Goal: Task Accomplishment & Management: Manage account settings

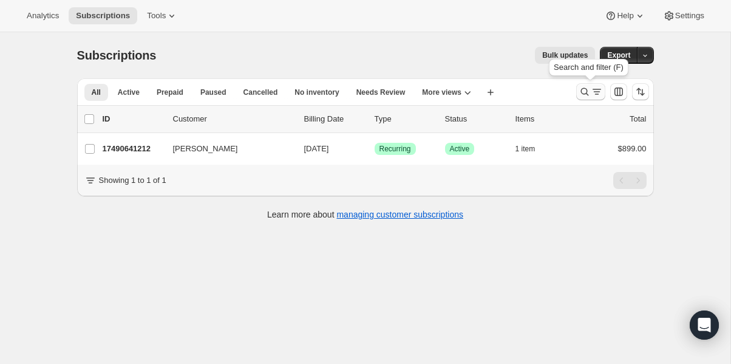
click at [584, 95] on icon "Search and filter results" at bounding box center [585, 92] width 12 height 12
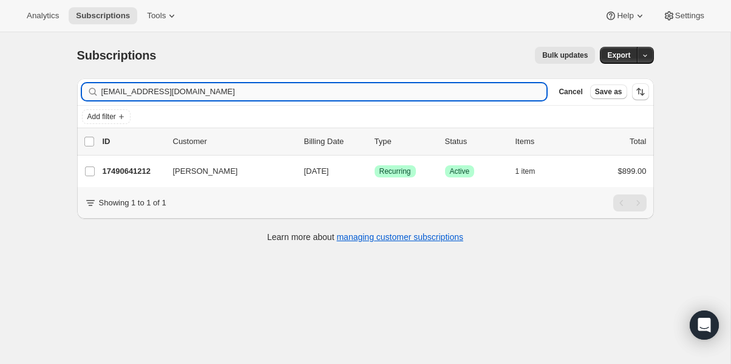
click at [207, 94] on input "[EMAIL_ADDRESS][DOMAIN_NAME]" at bounding box center [324, 91] width 446 height 17
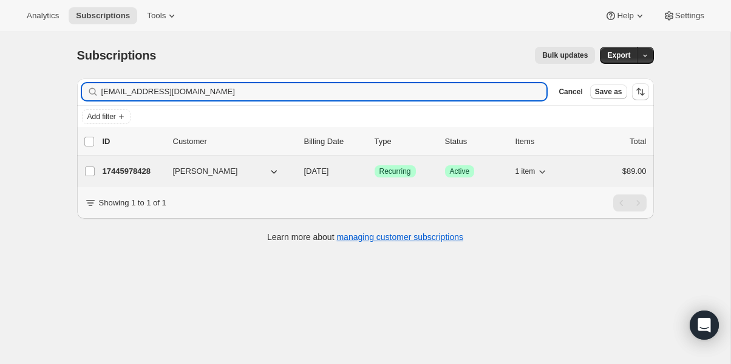
type input "[EMAIL_ADDRESS][DOMAIN_NAME]"
click at [137, 173] on p "17445978428" at bounding box center [133, 171] width 61 height 12
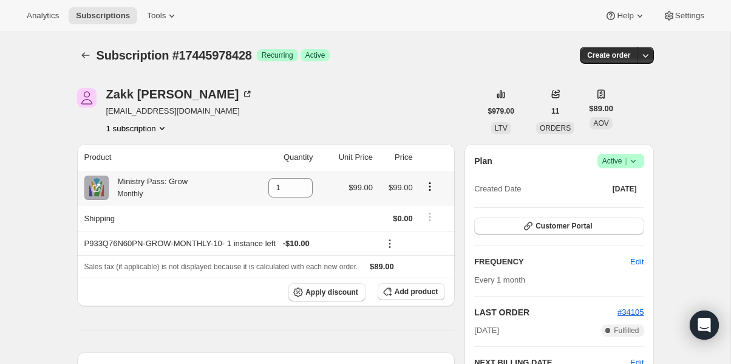
click at [433, 189] on icon "Product actions" at bounding box center [430, 186] width 12 height 12
click at [429, 204] on span "Swap variant" at bounding box center [431, 210] width 46 height 12
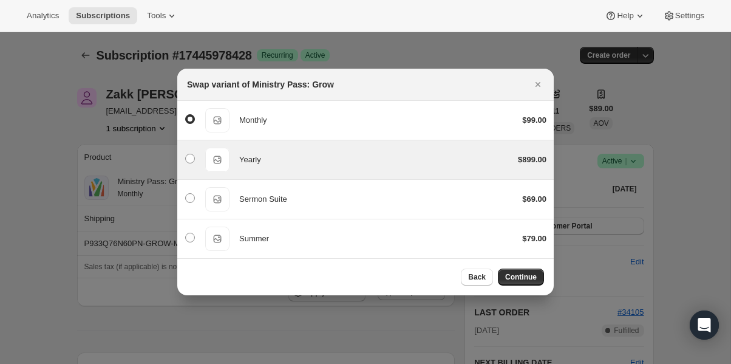
click at [282, 159] on div "Yearly" at bounding box center [373, 160] width 269 height 12
radio input "false"
radio input "true"
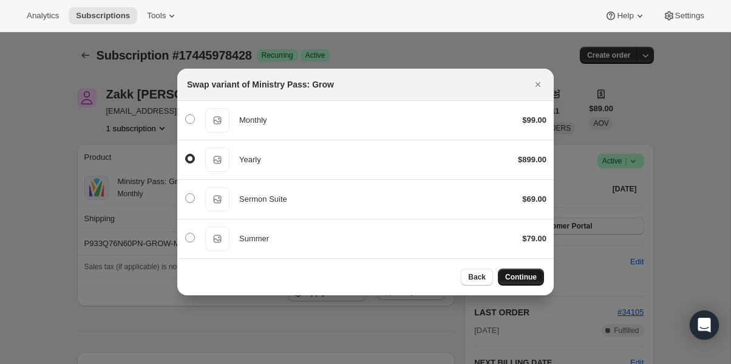
click at [520, 275] on span "Continue" at bounding box center [521, 277] width 32 height 10
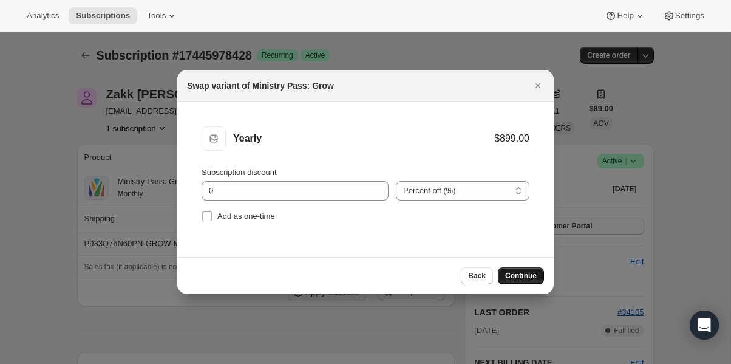
click at [522, 272] on span "Continue" at bounding box center [521, 276] width 32 height 10
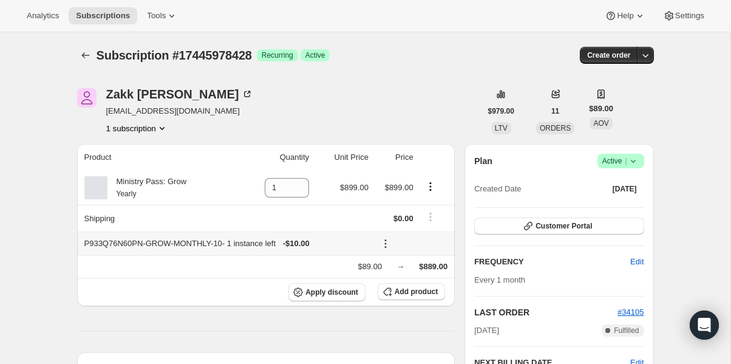
click at [386, 244] on icon at bounding box center [386, 244] width 12 height 12
click at [411, 285] on span "Remove" at bounding box center [412, 286] width 29 height 9
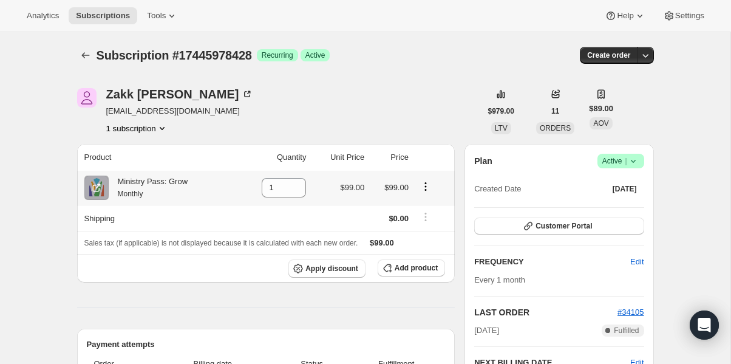
click at [425, 196] on div at bounding box center [432, 188] width 32 height 16
click at [430, 181] on icon "Product actions" at bounding box center [426, 186] width 12 height 12
click at [425, 211] on span "Swap variant" at bounding box center [426, 209] width 46 height 9
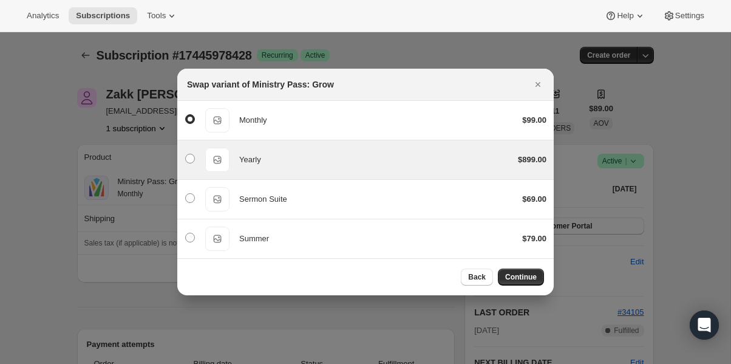
click at [281, 154] on div "Yearly" at bounding box center [373, 160] width 269 height 12
radio input "false"
radio input "true"
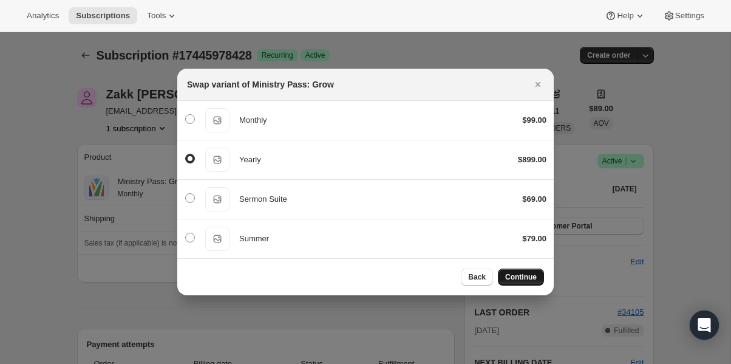
click at [529, 273] on span "Continue" at bounding box center [521, 277] width 32 height 10
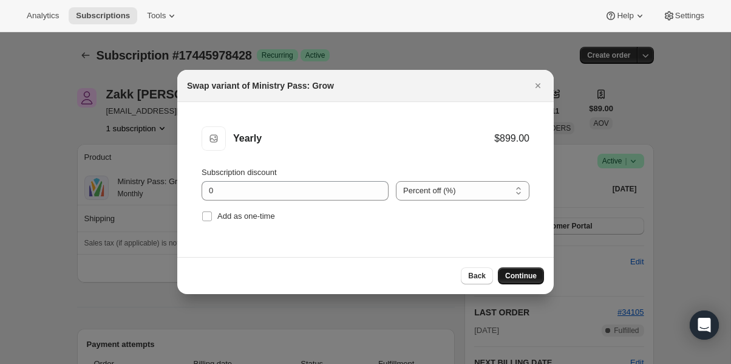
click at [518, 271] on button "Continue" at bounding box center [521, 275] width 46 height 17
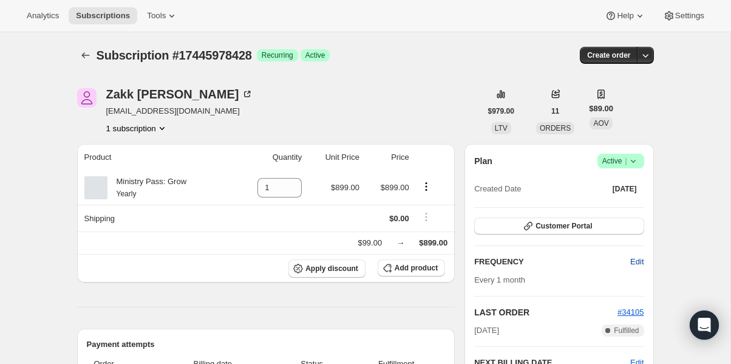
click at [635, 264] on span "Edit" at bounding box center [637, 262] width 13 height 12
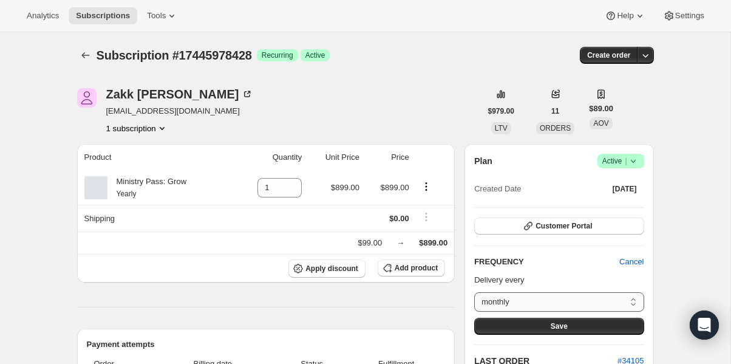
click at [560, 301] on select "monthly Custom..." at bounding box center [558, 301] width 169 height 19
select select "custom"
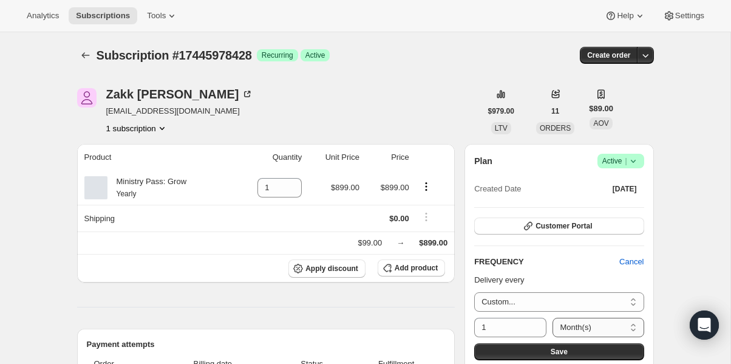
click at [566, 326] on select "Day(s) Week(s) Month(s) Year(s)" at bounding box center [598, 327] width 91 height 19
select select "YEAR"
click at [600, 357] on button "Save" at bounding box center [558, 351] width 169 height 17
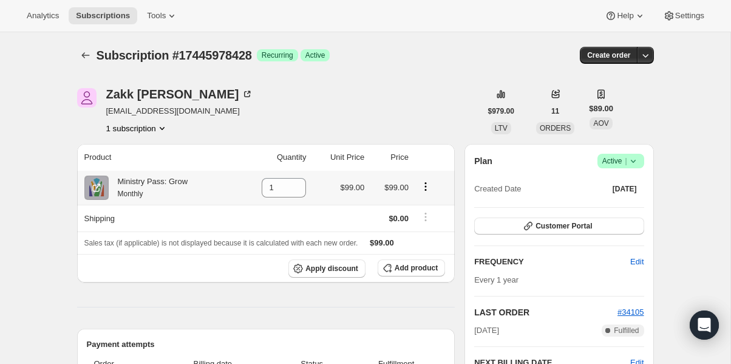
click at [426, 186] on icon "Product actions" at bounding box center [426, 186] width 2 height 2
click at [423, 205] on span "Swap variant" at bounding box center [426, 209] width 46 height 9
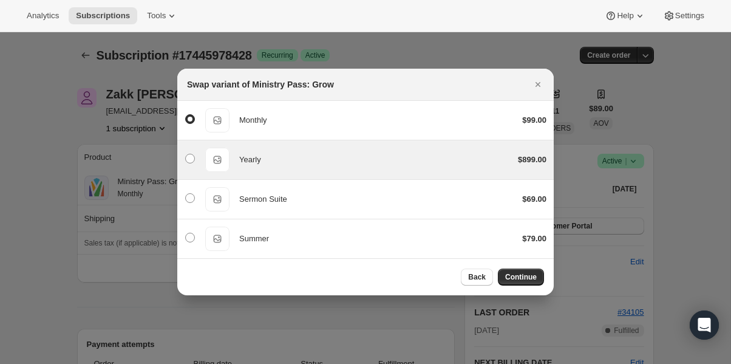
click at [421, 174] on div "Yearly Yearly $899.00" at bounding box center [365, 159] width 377 height 39
radio input "false"
radio input "true"
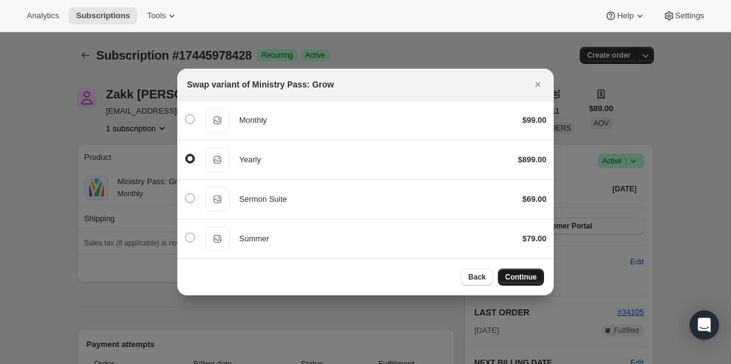
click at [522, 272] on button "Continue" at bounding box center [521, 277] width 46 height 17
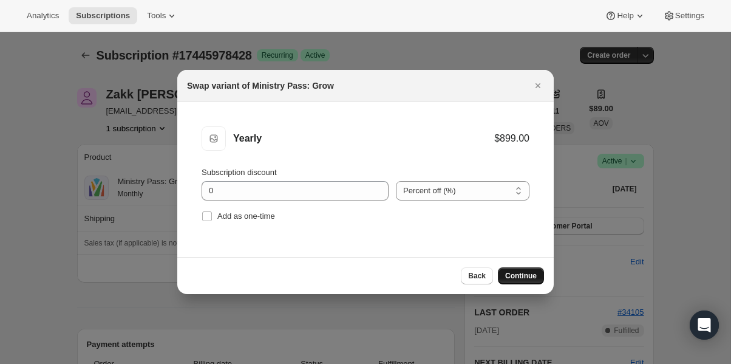
click at [521, 284] on button "Continue" at bounding box center [521, 275] width 46 height 17
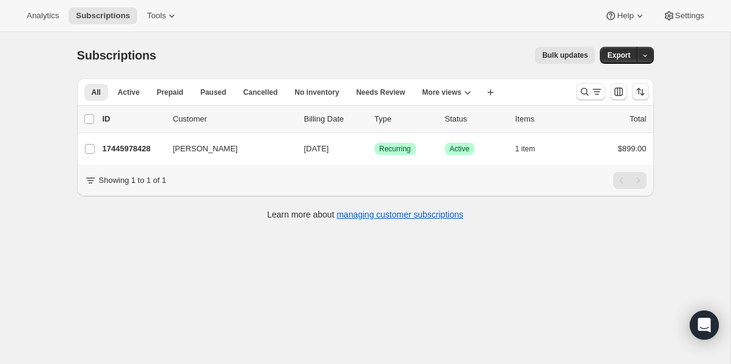
click at [572, 94] on div at bounding box center [613, 92] width 83 height 24
click at [585, 94] on icon "Search and filter results" at bounding box center [585, 92] width 8 height 8
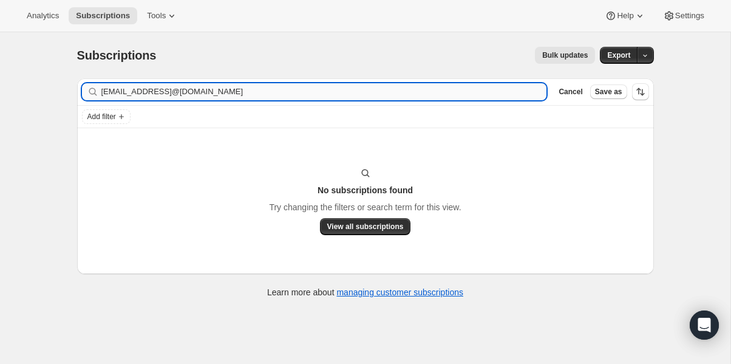
click at [308, 90] on input "zakkgammon@gmail.comjustyn@firstmonroe.com" at bounding box center [324, 91] width 446 height 17
type input "justyn@firstmonroe.com"
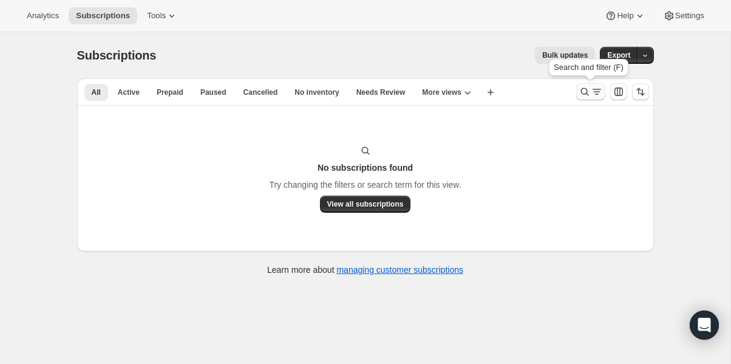
click at [586, 96] on icon "Search and filter results" at bounding box center [585, 92] width 12 height 12
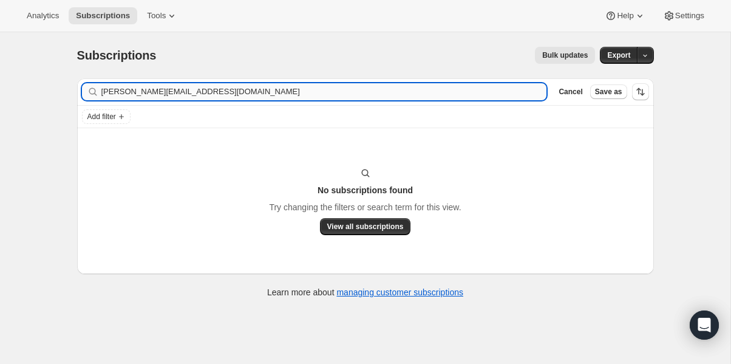
click at [236, 96] on input "justyn@firstmonroe.com" at bounding box center [324, 91] width 446 height 17
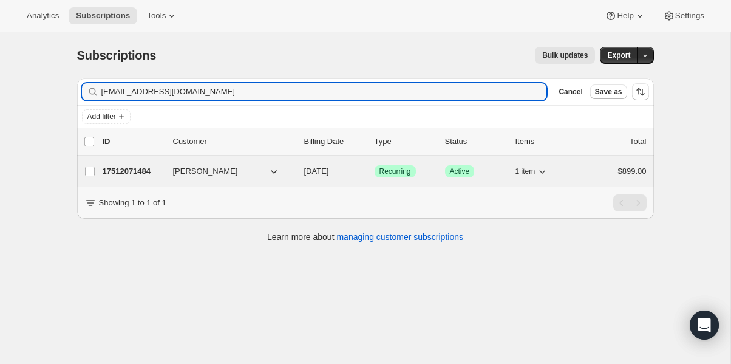
type input "gcarosiello@gmcofsc.org"
click at [149, 171] on p "17512071484" at bounding box center [133, 171] width 61 height 12
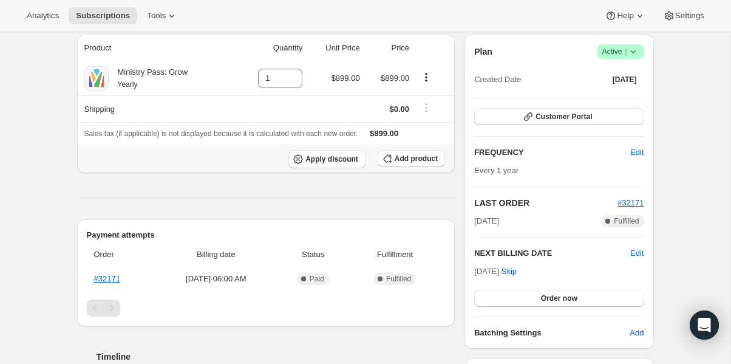
scroll to position [107, 0]
